Goal: Leave review/rating: Share an evaluation or opinion about a product, service, or content

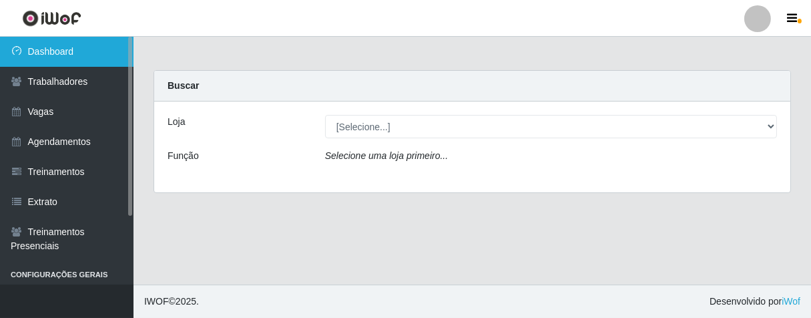
click at [70, 61] on link "Dashboard" at bounding box center [67, 52] width 134 height 30
click at [68, 56] on link "Dashboard" at bounding box center [67, 52] width 134 height 30
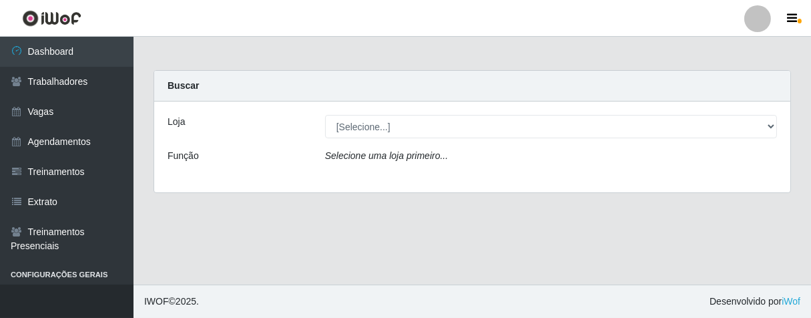
drag, startPoint x: 780, startPoint y: 123, endPoint x: 750, endPoint y: 133, distance: 31.7
click at [779, 123] on div "[Selecione...] Superbox [GEOGRAPHIC_DATA] - Bessa" at bounding box center [551, 126] width 472 height 23
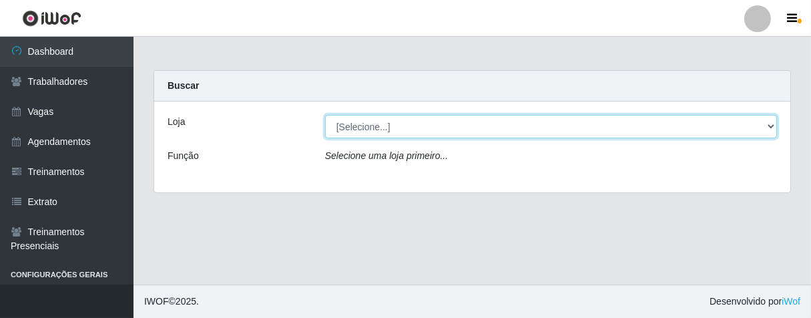
click at [749, 134] on select "[Selecione...] Superbox [GEOGRAPHIC_DATA] - Bessa" at bounding box center [551, 126] width 452 height 23
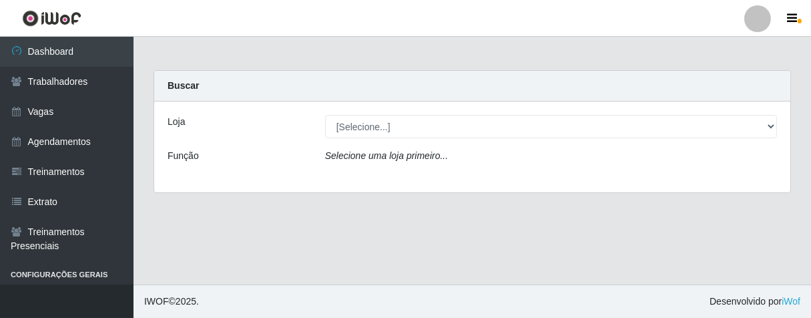
click at [662, 168] on div "Selecione uma loja primeiro..." at bounding box center [551, 158] width 472 height 19
drag, startPoint x: 776, startPoint y: 111, endPoint x: 764, endPoint y: 127, distance: 19.6
click at [774, 111] on div "Loja [Selecione...] Superbox Brasil - Bessa Função Selecione uma loja primeiro.…" at bounding box center [472, 146] width 636 height 91
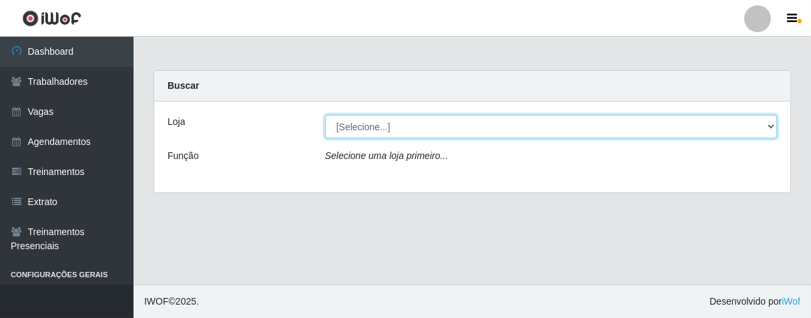
click at [764, 127] on select "[Selecione...] Superbox [GEOGRAPHIC_DATA] - Bessa" at bounding box center [551, 126] width 452 height 23
select select "206"
click at [325, 115] on select "[Selecione...] Superbox [GEOGRAPHIC_DATA] - Bessa" at bounding box center [551, 126] width 452 height 23
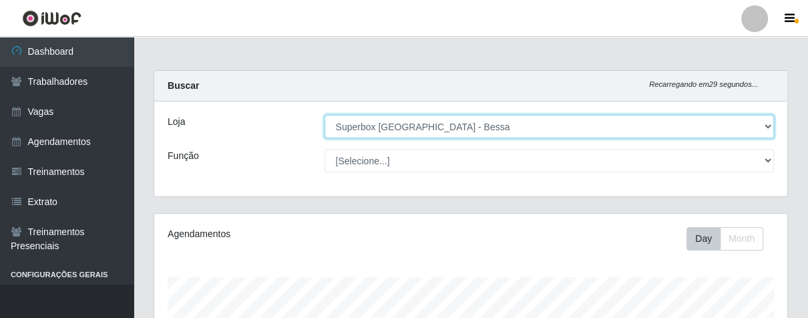
scroll to position [276, 632]
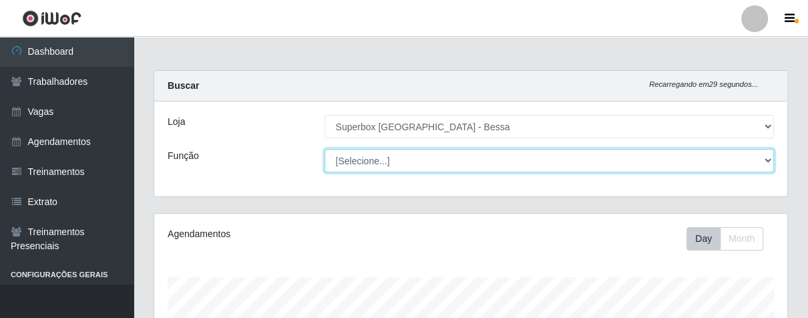
click at [454, 162] on select "[Selecione...] ASG ASG + ASG ++ Embalador Embalador + Embalador ++ Operador de …" at bounding box center [549, 160] width 450 height 23
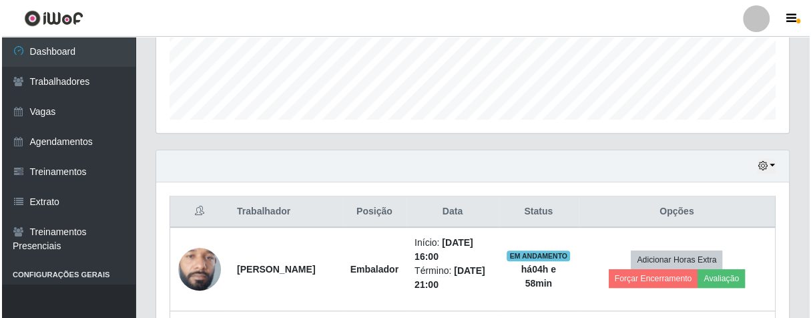
scroll to position [432, 0]
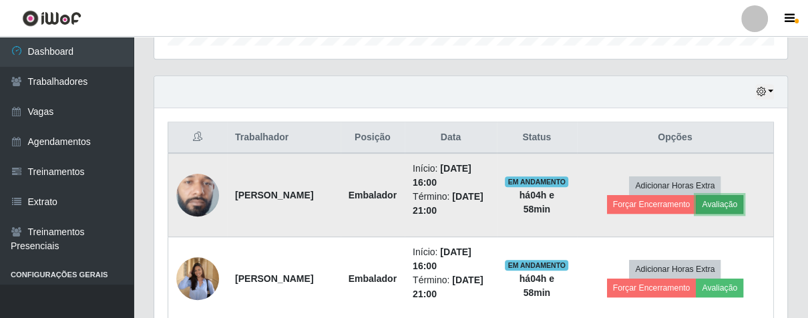
click at [719, 200] on button "Avaliação" at bounding box center [719, 204] width 47 height 19
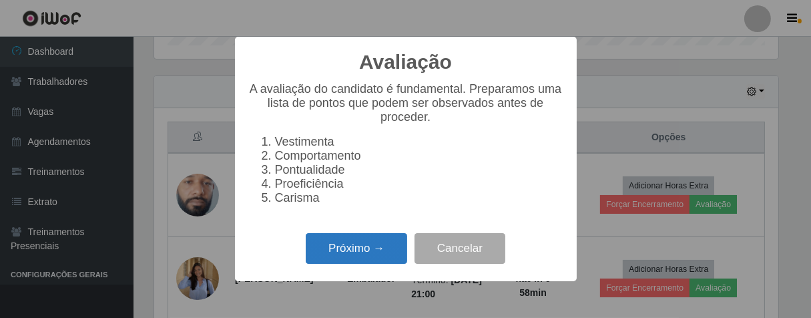
scroll to position [276, 625]
click at [365, 257] on button "Próximo →" at bounding box center [356, 248] width 101 height 31
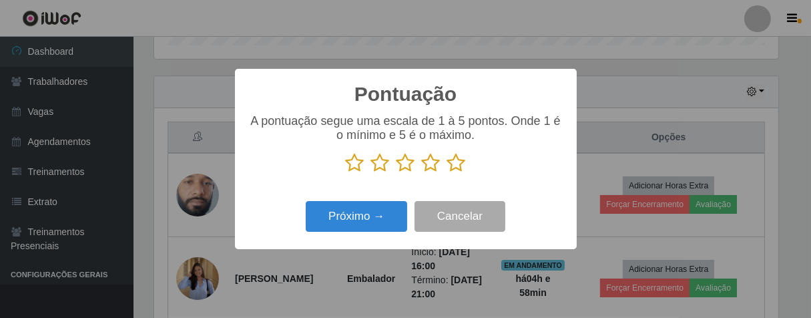
scroll to position [667278, 666931]
click at [460, 167] on icon at bounding box center [456, 163] width 19 height 20
click at [447, 173] on input "radio" at bounding box center [447, 173] width 0 height 0
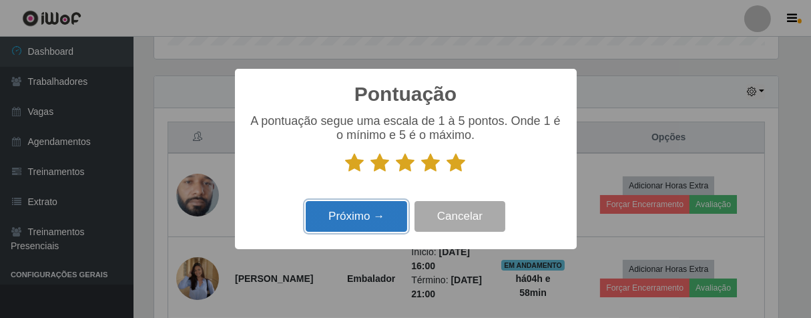
click at [363, 213] on button "Próximo →" at bounding box center [356, 216] width 101 height 31
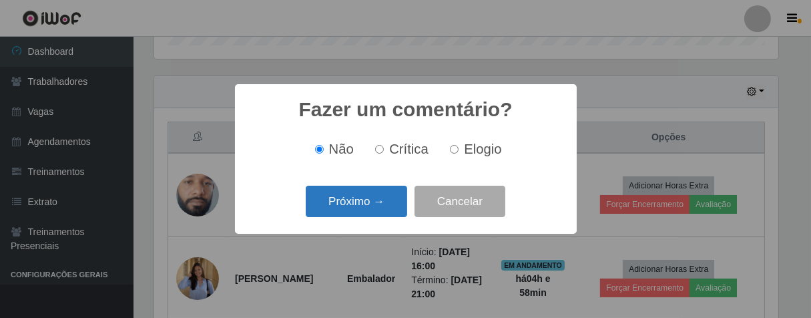
click at [368, 206] on button "Próximo →" at bounding box center [356, 201] width 101 height 31
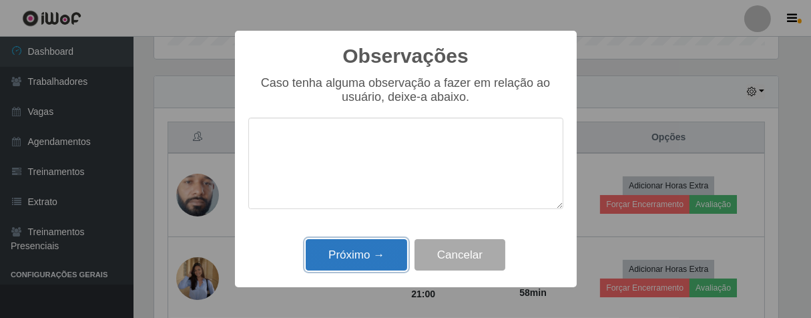
click at [374, 244] on button "Próximo →" at bounding box center [356, 254] width 101 height 31
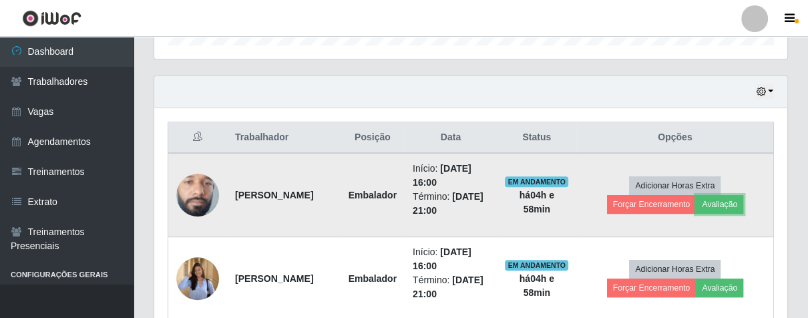
scroll to position [276, 632]
click at [629, 200] on button "Forçar Encerramento" at bounding box center [651, 204] width 89 height 19
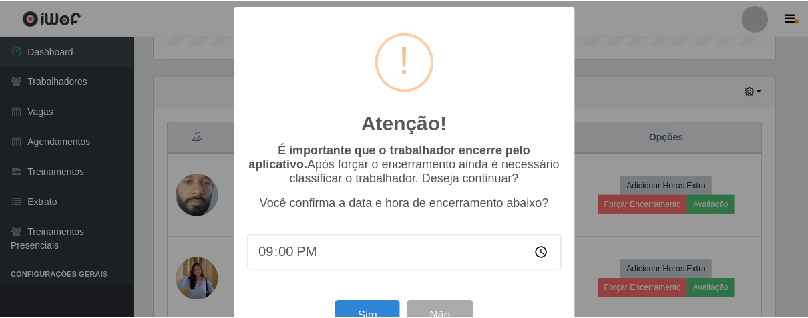
scroll to position [46, 0]
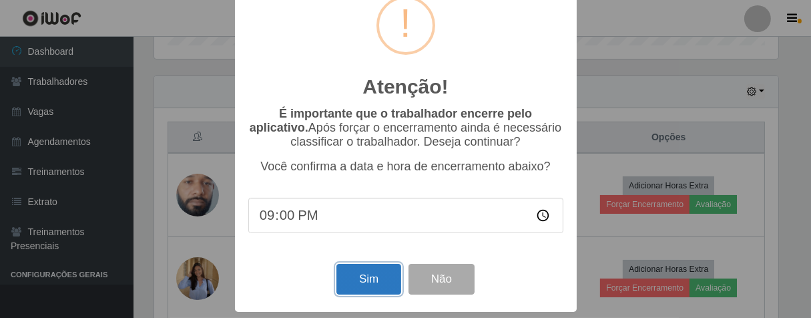
click at [385, 278] on button "Sim" at bounding box center [368, 279] width 65 height 31
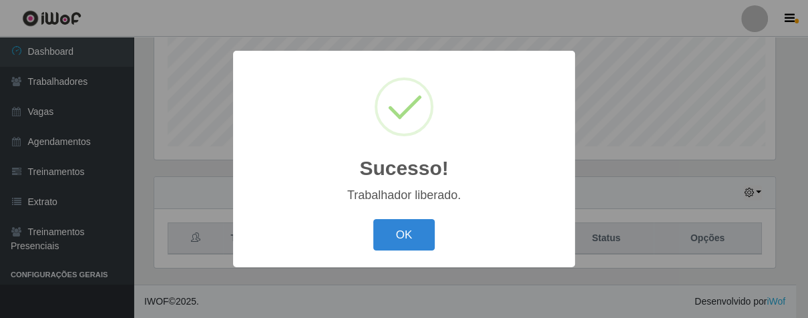
scroll to position [276, 625]
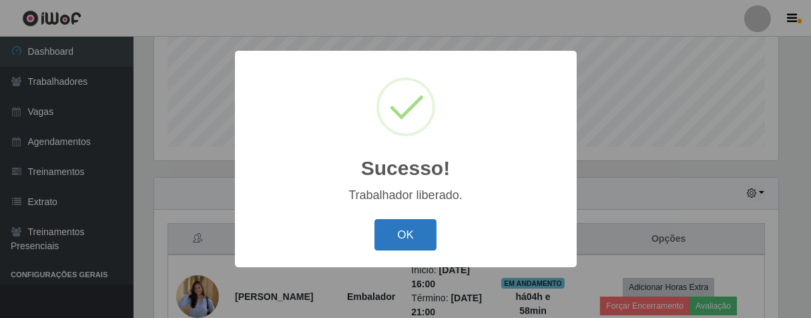
click at [408, 240] on button "OK" at bounding box center [405, 234] width 62 height 31
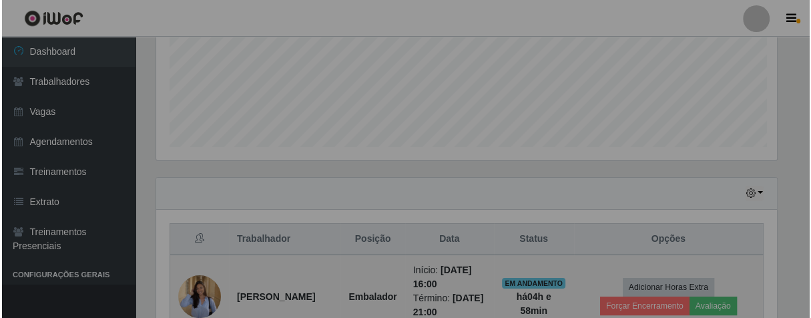
scroll to position [276, 632]
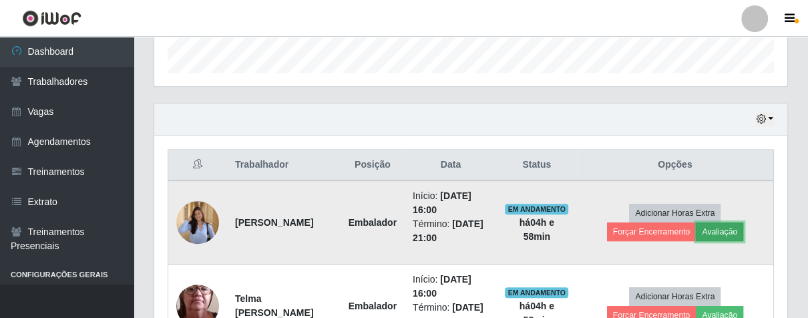
click at [719, 228] on button "Avaliação" at bounding box center [719, 231] width 47 height 19
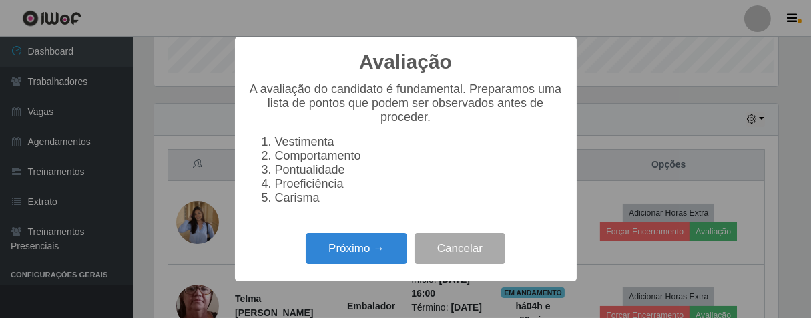
scroll to position [276, 625]
click at [328, 251] on button "Próximo →" at bounding box center [356, 248] width 101 height 31
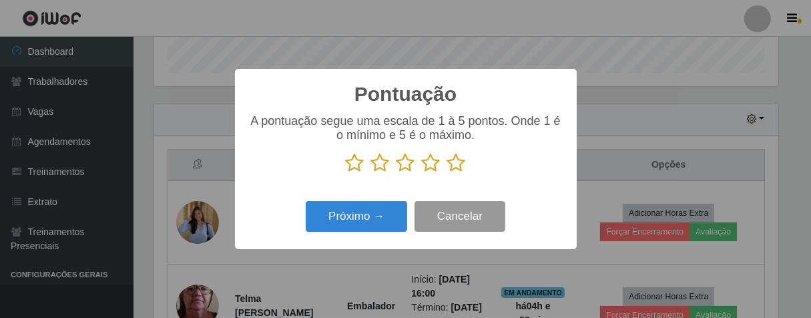
scroll to position [667278, 666931]
click at [457, 164] on icon at bounding box center [456, 163] width 19 height 20
click at [447, 173] on input "radio" at bounding box center [447, 173] width 0 height 0
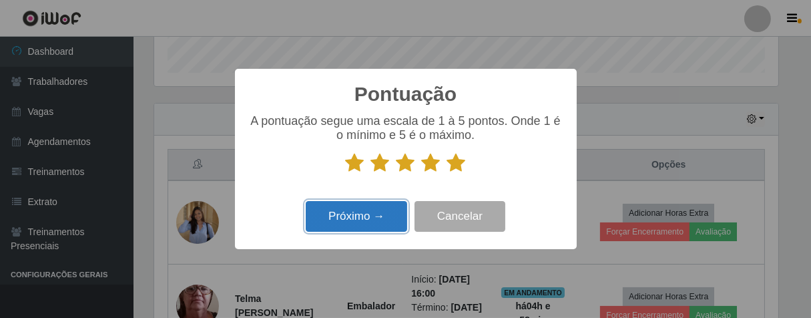
click at [377, 212] on button "Próximo →" at bounding box center [356, 216] width 101 height 31
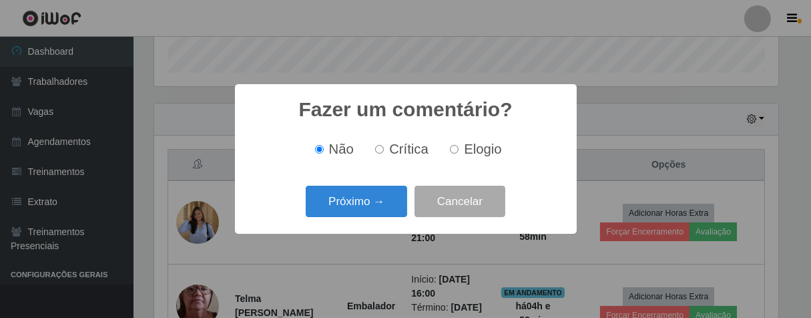
click at [377, 212] on button "Próximo →" at bounding box center [356, 201] width 101 height 31
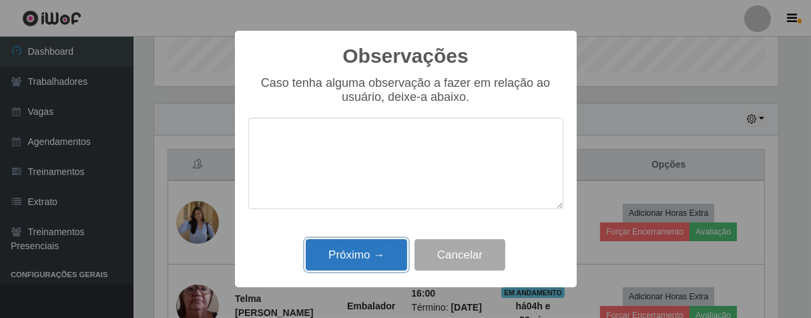
click at [378, 260] on button "Próximo →" at bounding box center [356, 254] width 101 height 31
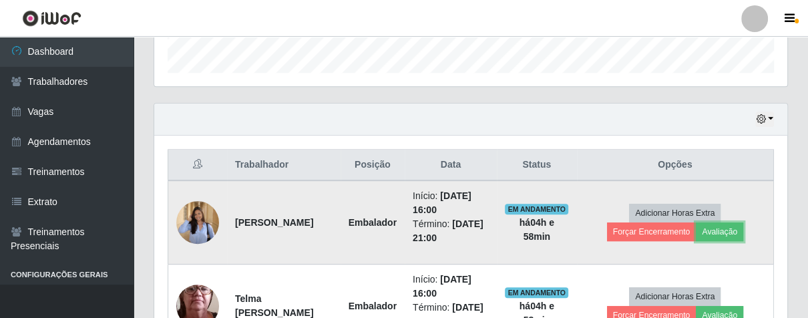
scroll to position [276, 632]
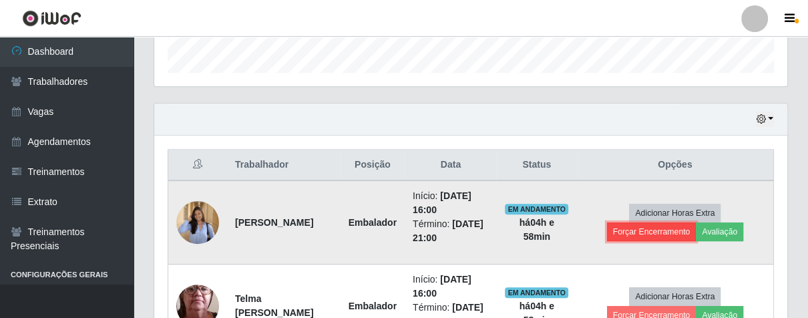
click at [647, 228] on button "Forçar Encerramento" at bounding box center [651, 231] width 89 height 19
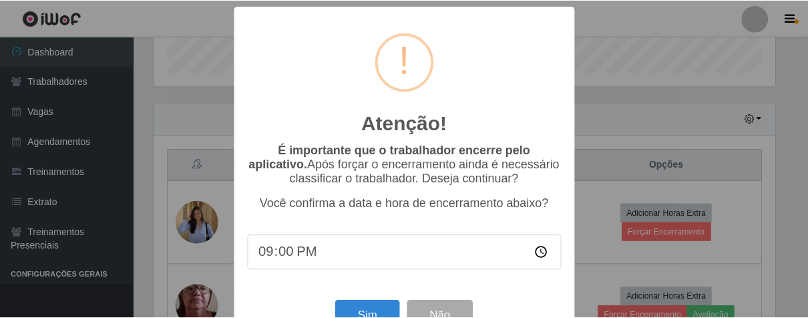
scroll to position [46, 0]
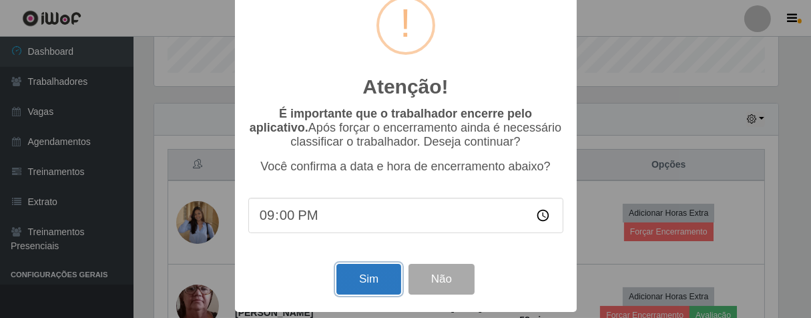
click at [379, 264] on button "Sim" at bounding box center [368, 279] width 65 height 31
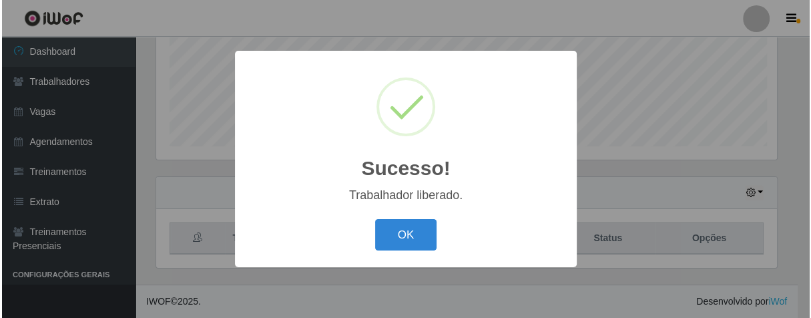
scroll to position [0, 0]
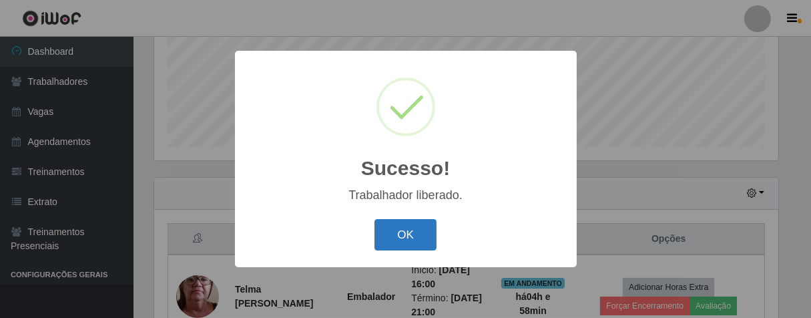
click at [431, 240] on button "OK" at bounding box center [405, 234] width 62 height 31
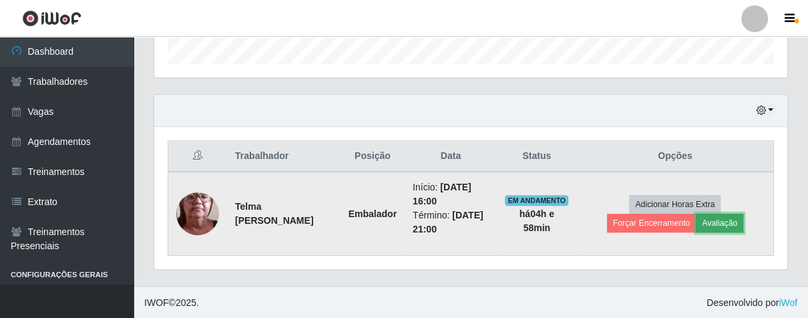
click at [720, 226] on button "Avaliação" at bounding box center [719, 223] width 47 height 19
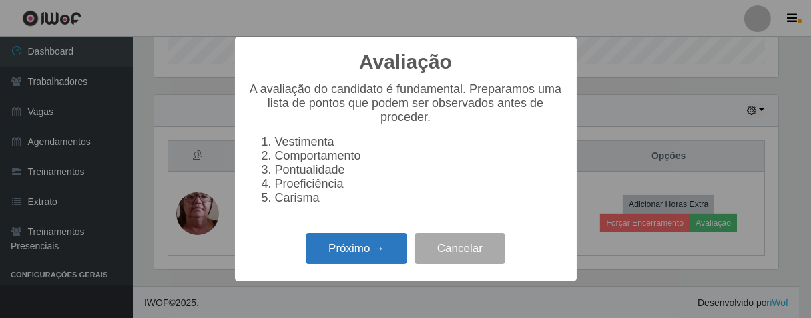
click at [375, 264] on button "Próximo →" at bounding box center [356, 248] width 101 height 31
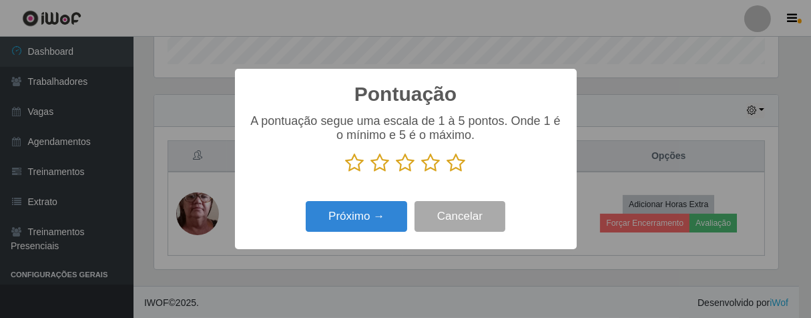
click at [455, 170] on icon at bounding box center [456, 163] width 19 height 20
click at [447, 173] on input "radio" at bounding box center [447, 173] width 0 height 0
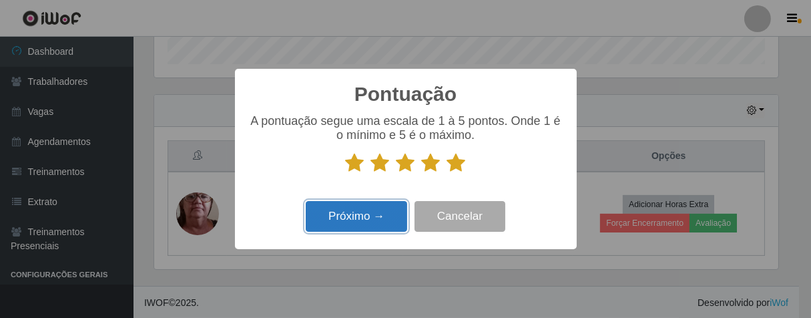
click at [380, 212] on button "Próximo →" at bounding box center [356, 216] width 101 height 31
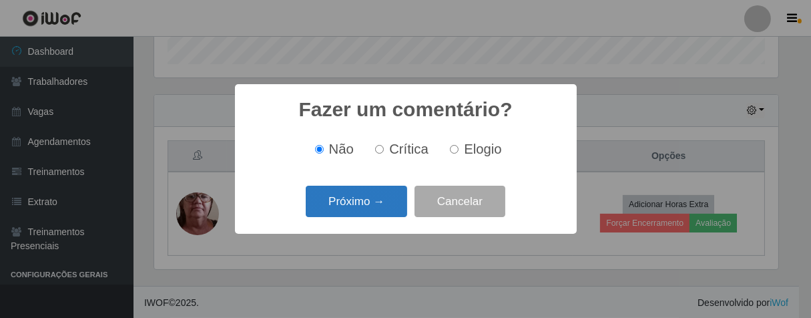
click at [381, 209] on button "Próximo →" at bounding box center [356, 201] width 101 height 31
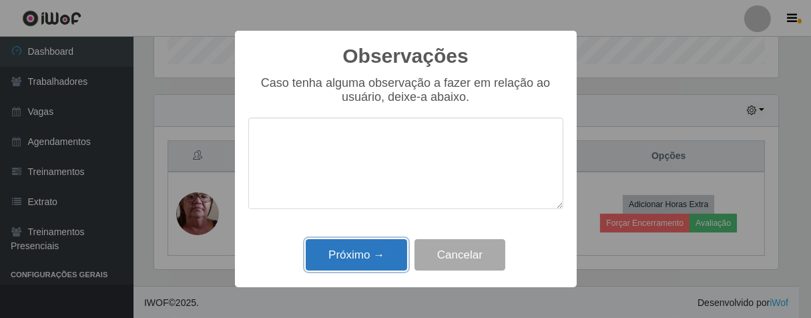
click at [381, 244] on button "Próximo →" at bounding box center [356, 254] width 101 height 31
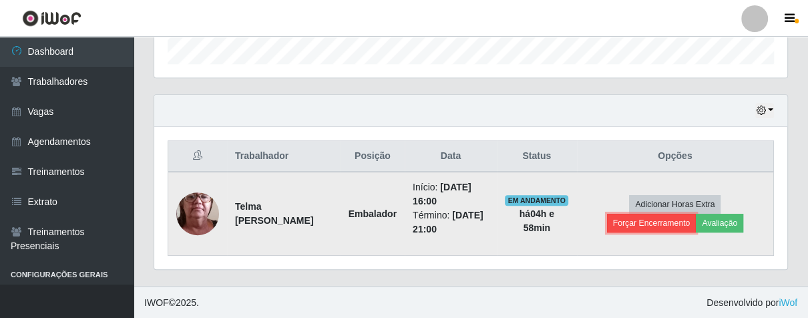
click at [655, 224] on button "Forçar Encerramento" at bounding box center [651, 223] width 89 height 19
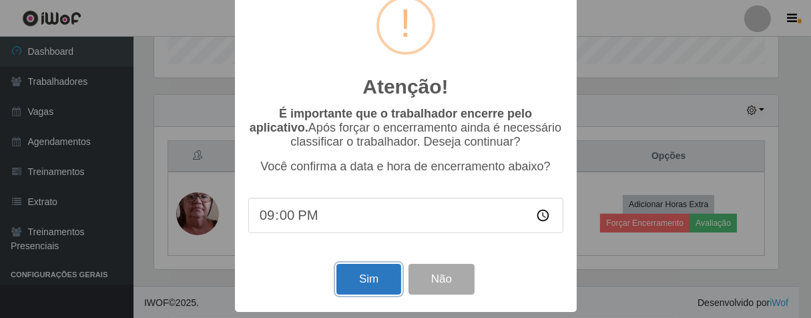
click at [336, 276] on button "Sim" at bounding box center [368, 279] width 65 height 31
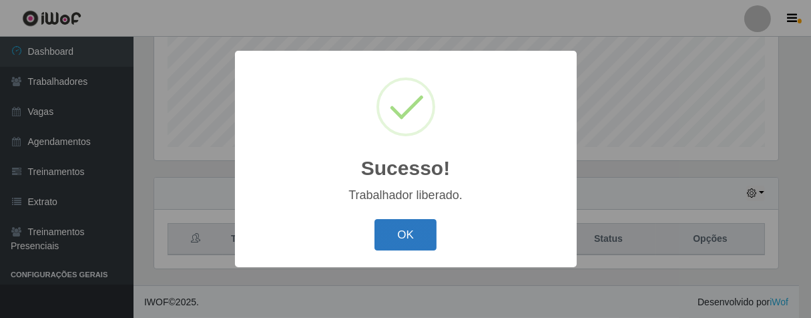
click at [413, 234] on button "OK" at bounding box center [405, 234] width 62 height 31
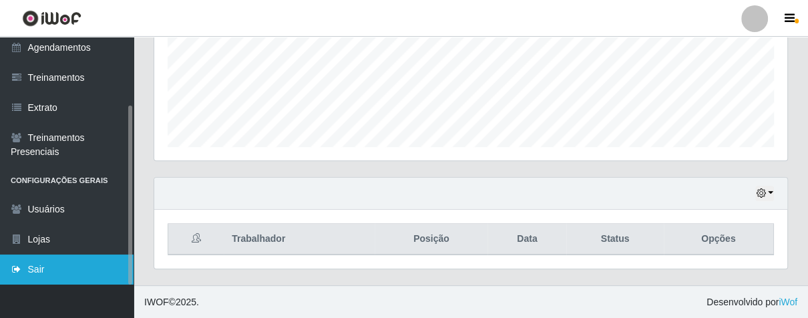
click at [33, 262] on link "Sair" at bounding box center [67, 269] width 134 height 30
